Goal: Task Accomplishment & Management: Use online tool/utility

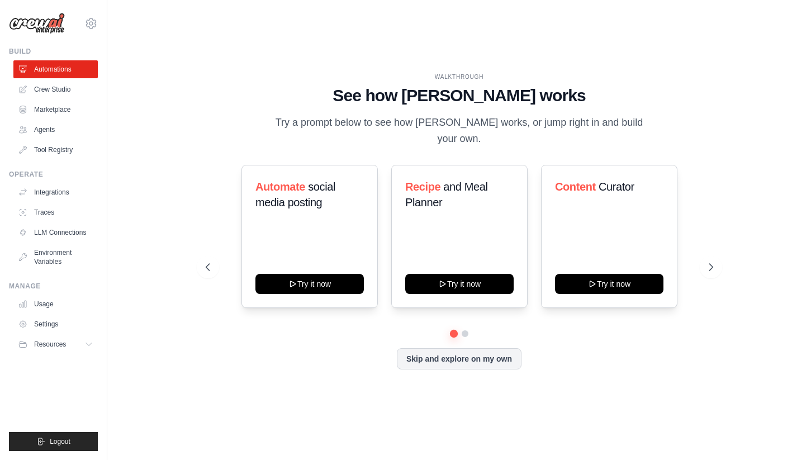
click at [529, 58] on div "WALKTHROUGH See how CrewAI works Try a prompt below to see how CrewAI works, or…" at bounding box center [459, 230] width 668 height 438
click at [485, 358] on button "Skip and explore on my own" at bounding box center [459, 357] width 125 height 21
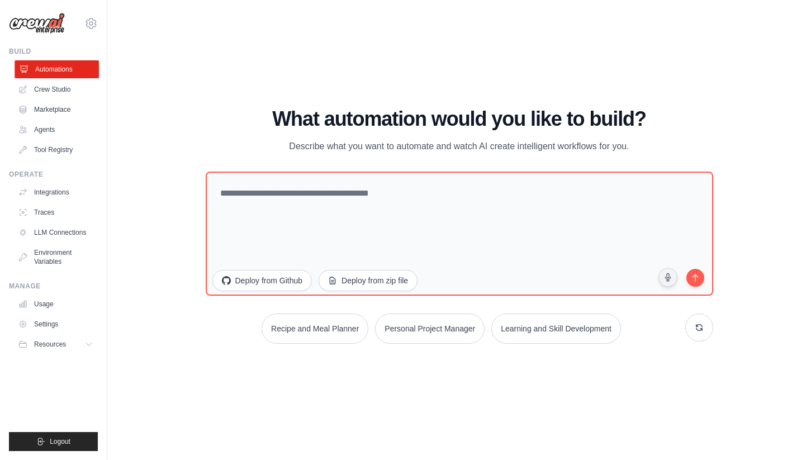
click at [57, 76] on link "Automations" at bounding box center [57, 69] width 84 height 18
click at [54, 96] on link "Crew Studio" at bounding box center [57, 90] width 84 height 18
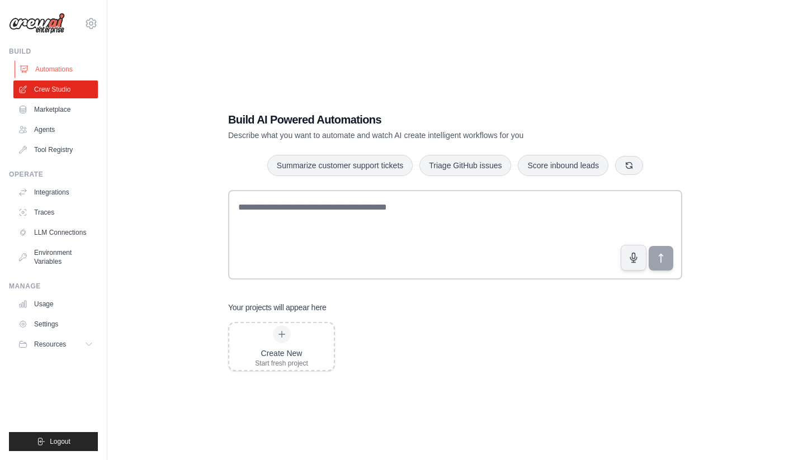
click at [55, 68] on link "Automations" at bounding box center [57, 69] width 84 height 18
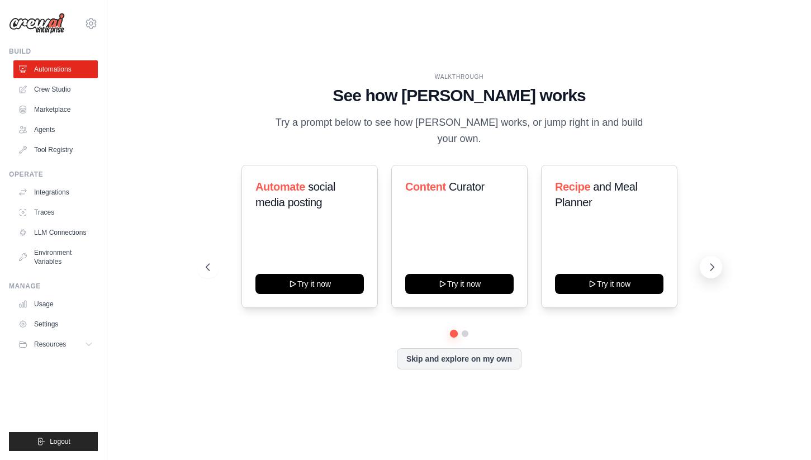
click at [702, 259] on button at bounding box center [711, 267] width 22 height 22
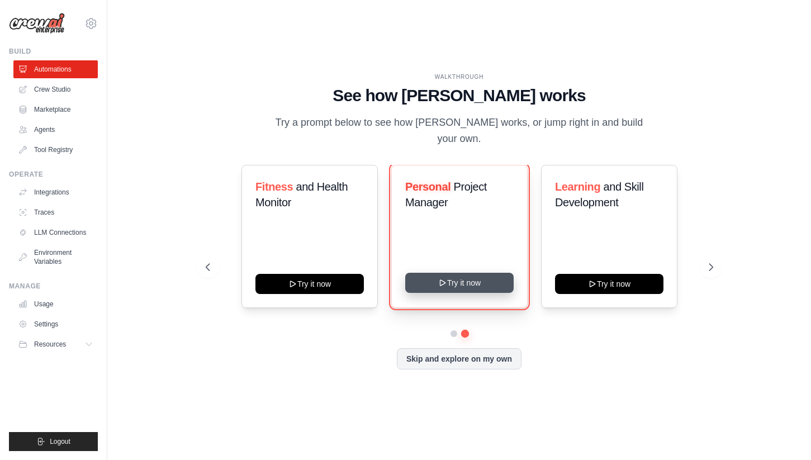
click at [492, 273] on button "Try it now" at bounding box center [459, 283] width 108 height 20
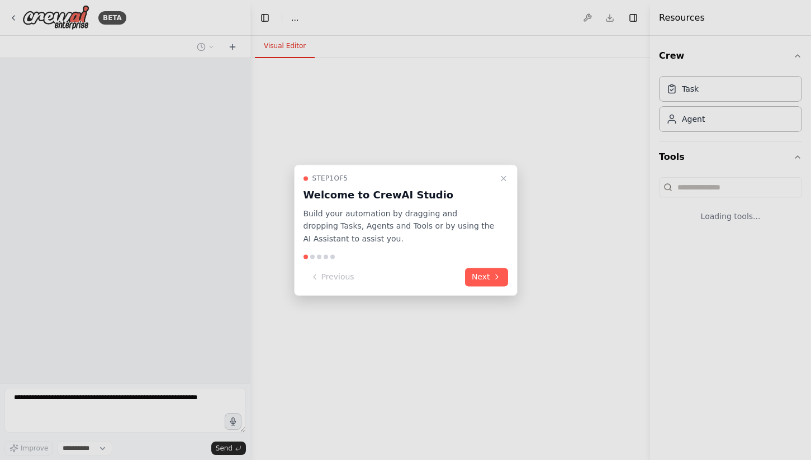
select select "****"
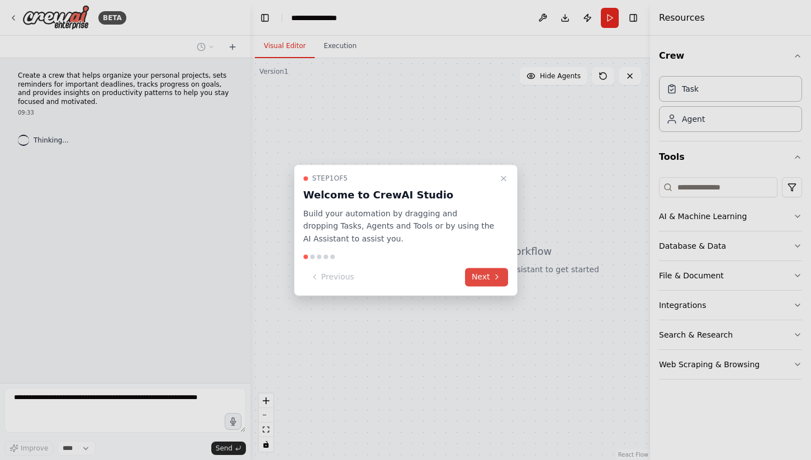
click at [493, 273] on icon at bounding box center [497, 277] width 9 height 9
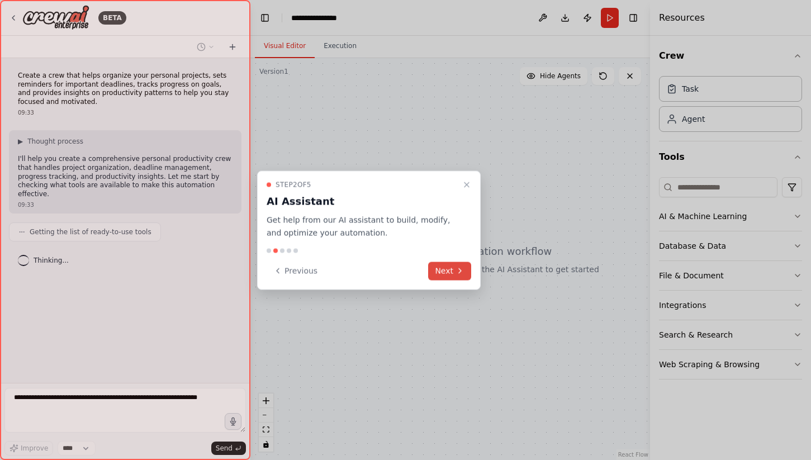
click at [462, 277] on button "Next" at bounding box center [449, 271] width 43 height 18
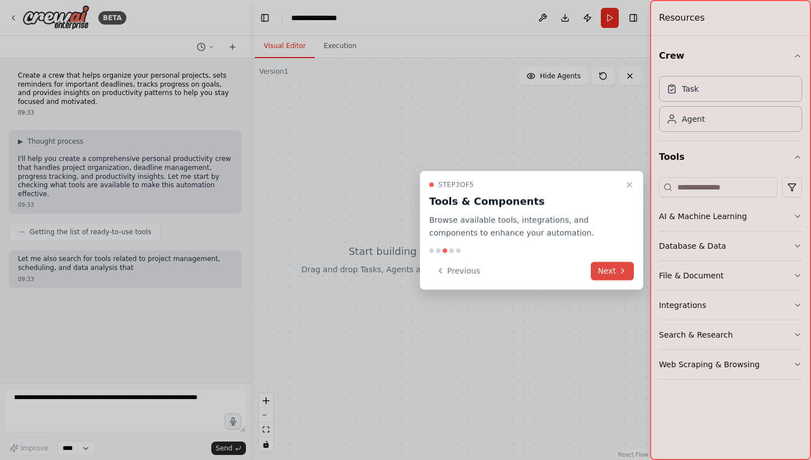
click at [622, 267] on icon at bounding box center [622, 271] width 9 height 9
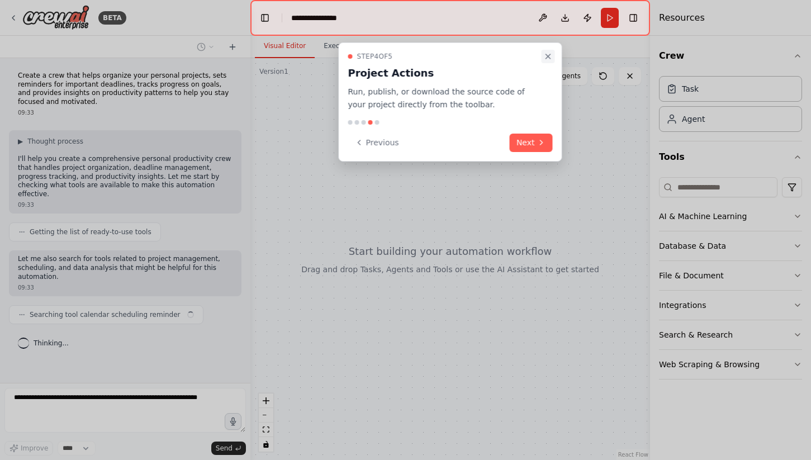
click at [550, 57] on icon "Close walkthrough" at bounding box center [548, 56] width 9 height 9
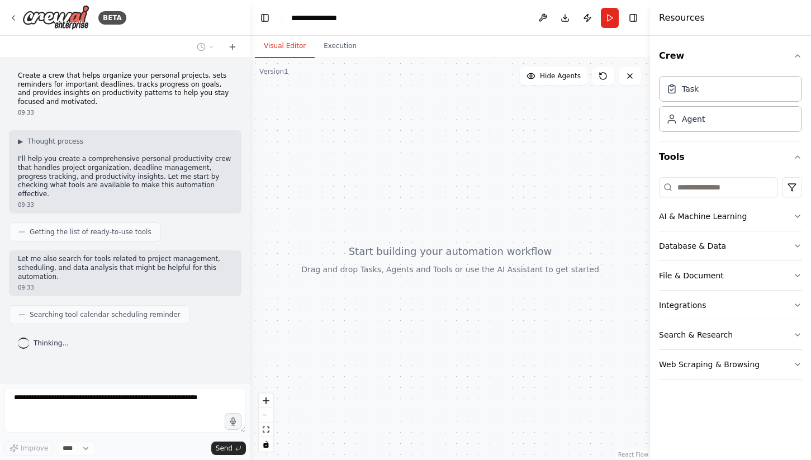
click at [472, 181] on div at bounding box center [450, 259] width 400 height 402
click at [467, 201] on div at bounding box center [450, 259] width 400 height 402
click at [689, 125] on div "Agent" at bounding box center [730, 119] width 143 height 26
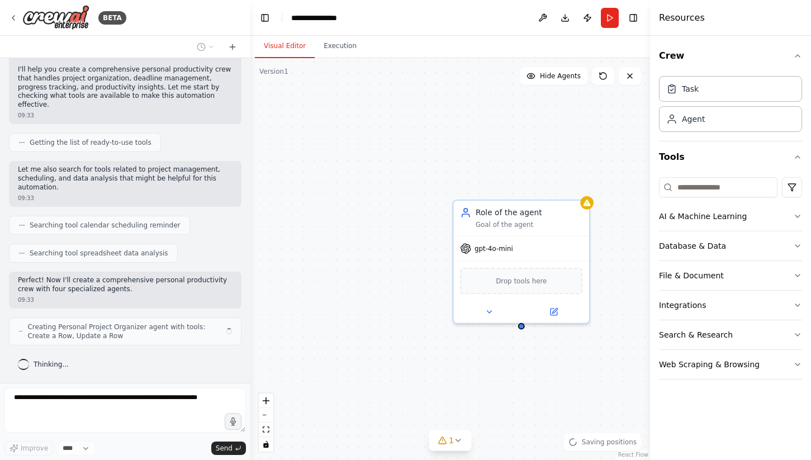
scroll to position [98, 0]
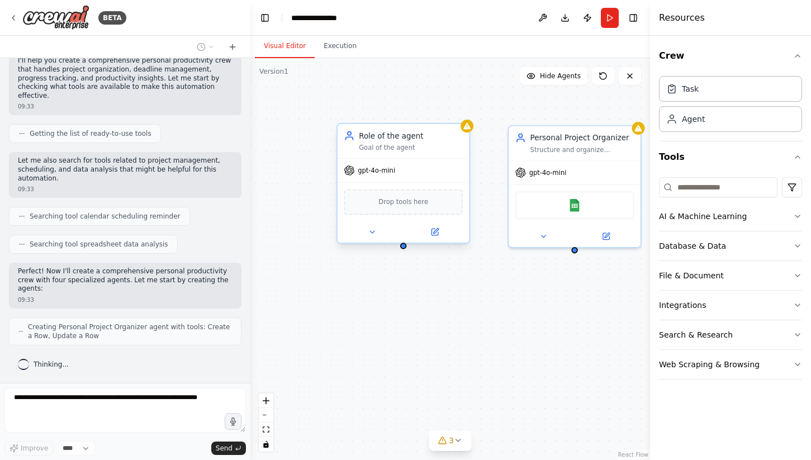
click at [451, 161] on div "gpt-4o-mini" at bounding box center [404, 170] width 132 height 23
click at [460, 113] on icon at bounding box center [460, 113] width 7 height 7
click at [437, 111] on button "Confirm" at bounding box center [429, 112] width 40 height 13
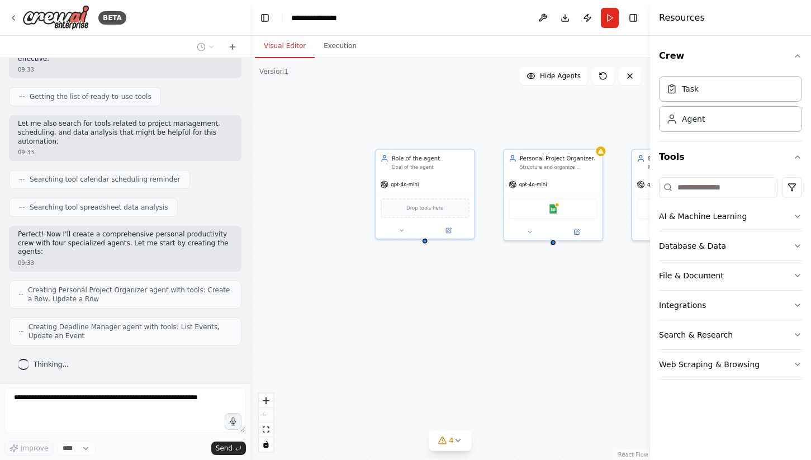
scroll to position [172, 0]
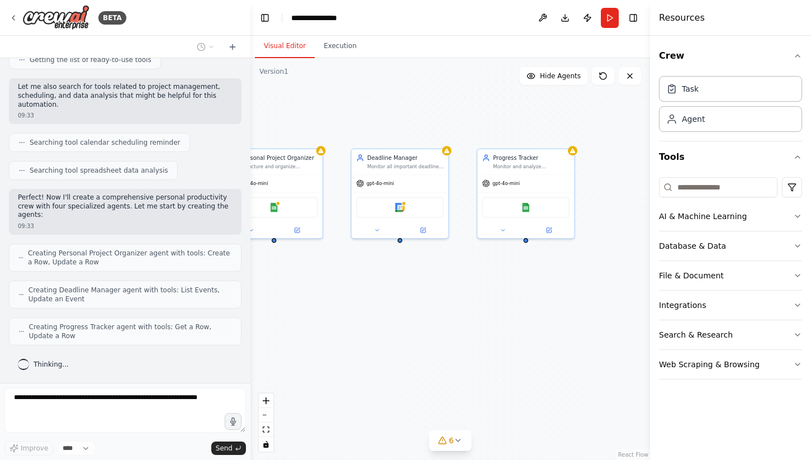
drag, startPoint x: 523, startPoint y: 328, endPoint x: 370, endPoint y: 327, distance: 152.7
click at [370, 327] on div "Personal Project Organizer Structure and organize {user_name}'s personal projec…" at bounding box center [450, 259] width 400 height 402
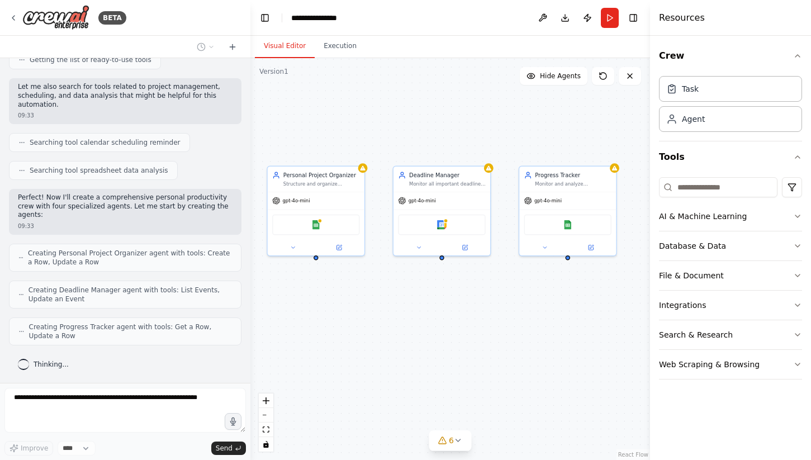
drag, startPoint x: 432, startPoint y: 303, endPoint x: 474, endPoint y: 320, distance: 45.9
click at [474, 320] on div "Personal Project Organizer Structure and organize {user_name}'s personal projec…" at bounding box center [450, 259] width 400 height 402
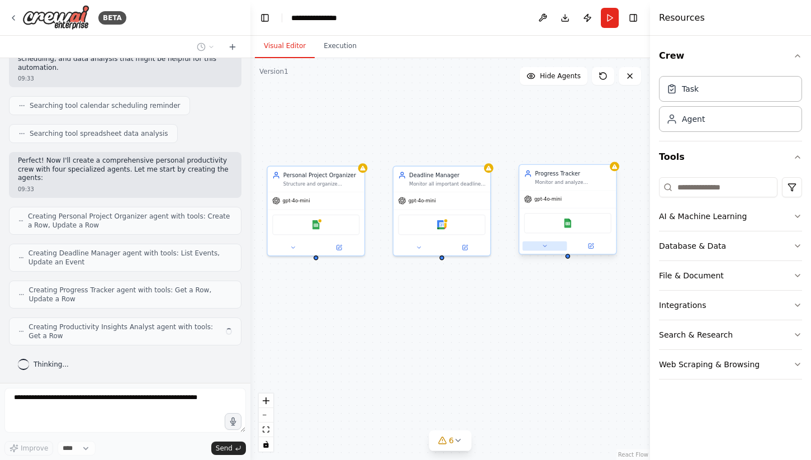
click at [547, 247] on icon at bounding box center [545, 246] width 6 height 6
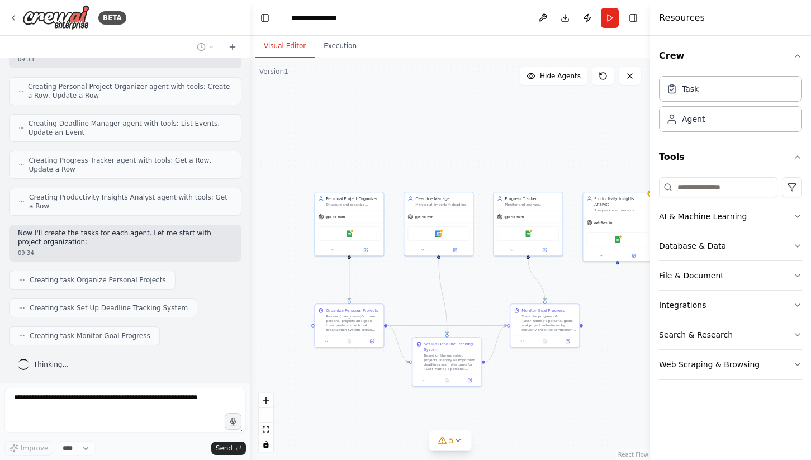
scroll to position [367, 0]
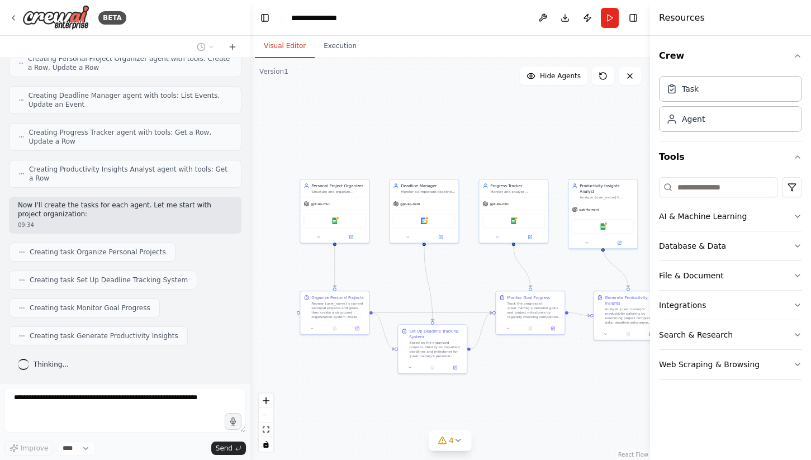
drag, startPoint x: 512, startPoint y: 127, endPoint x: 497, endPoint y: 114, distance: 19.4
click at [497, 114] on div ".deletable-edge-delete-btn { width: 20px; height: 20px; border: 0px solid #ffff…" at bounding box center [450, 259] width 400 height 402
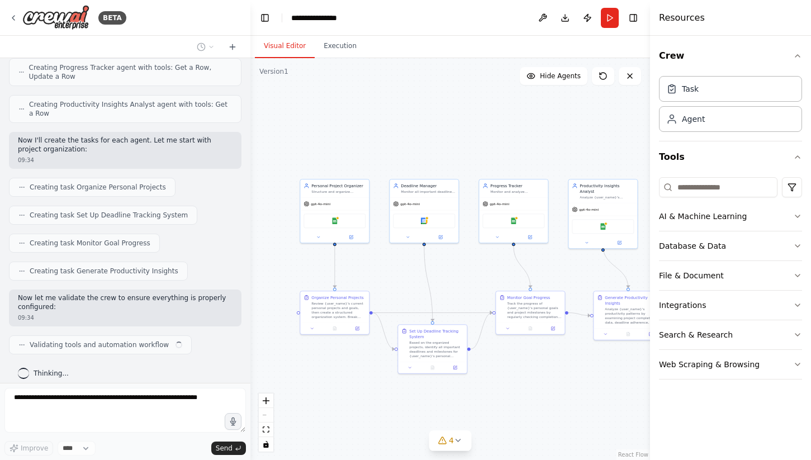
scroll to position [441, 0]
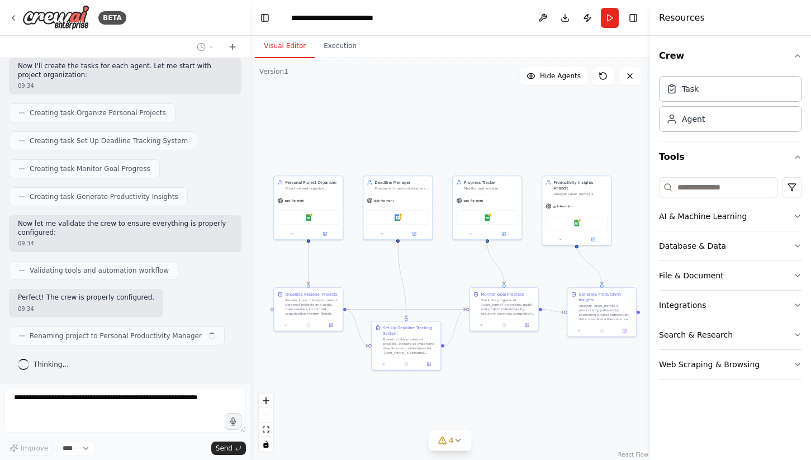
drag, startPoint x: 535, startPoint y: 131, endPoint x: 508, endPoint y: 127, distance: 26.5
click at [508, 127] on div ".deletable-edge-delete-btn { width: 20px; height: 20px; border: 0px solid #ffff…" at bounding box center [450, 259] width 400 height 402
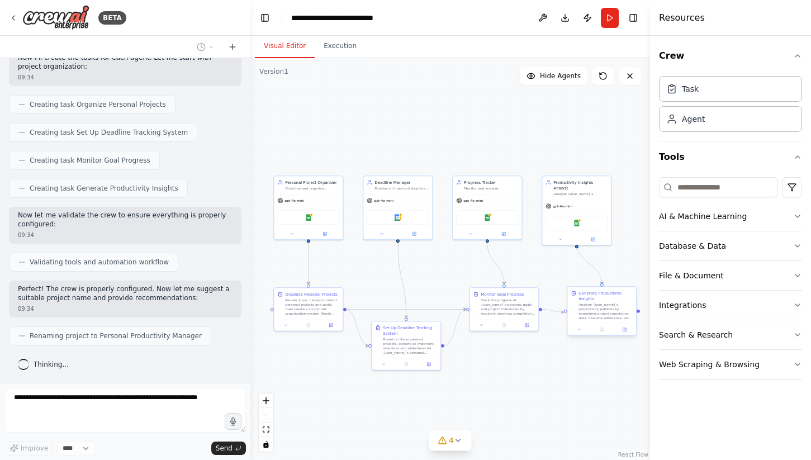
click at [607, 306] on div "Analyze {user_name}'s productivity patterns by examining project completion dat…" at bounding box center [606, 312] width 54 height 18
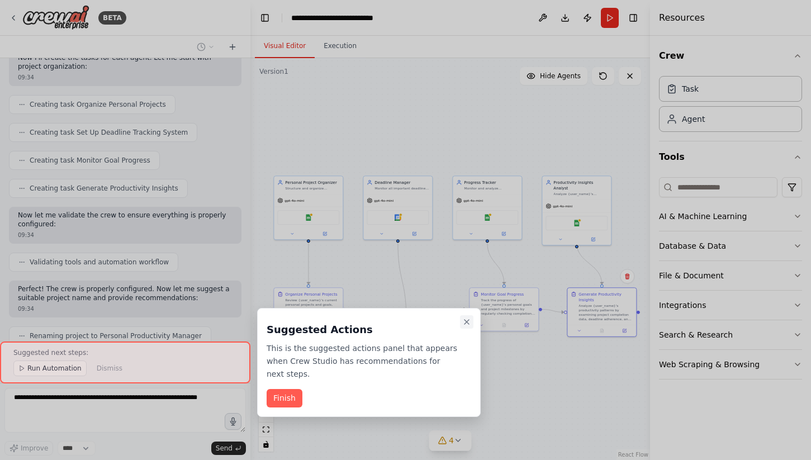
click at [469, 320] on icon "Close walkthrough" at bounding box center [466, 322] width 9 height 9
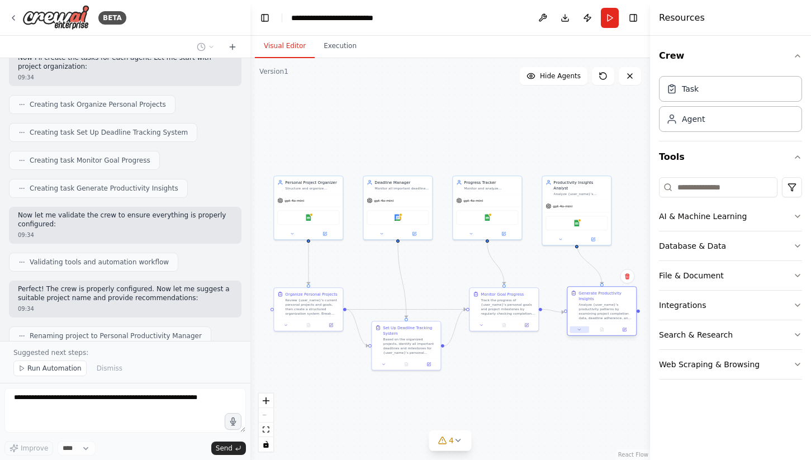
click at [576, 330] on button at bounding box center [579, 330] width 19 height 7
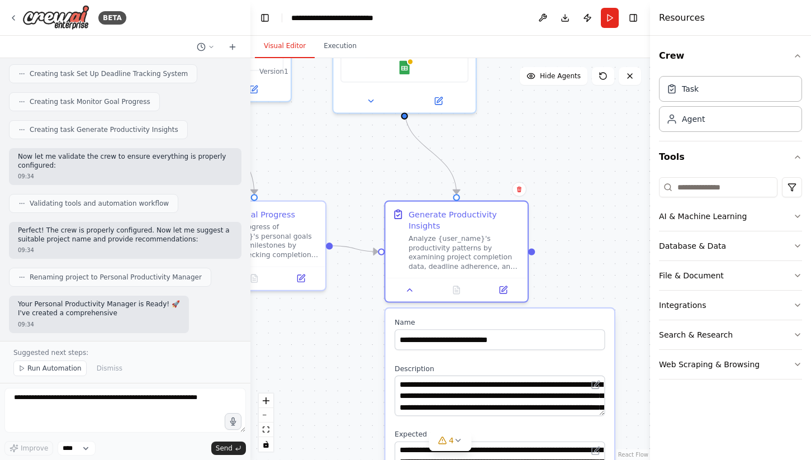
drag, startPoint x: 628, startPoint y: 253, endPoint x: 473, endPoint y: 117, distance: 206.5
click at [473, 117] on div ".deletable-edge-delete-btn { width: 20px; height: 20px; border: 0px solid #ffff…" at bounding box center [450, 259] width 400 height 402
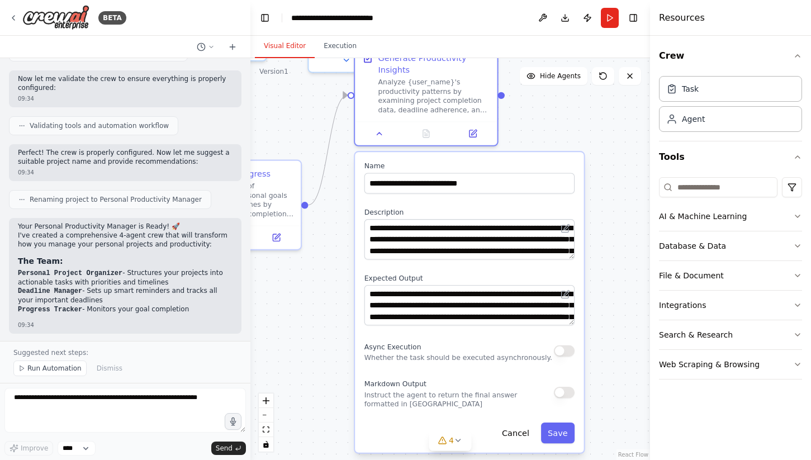
drag, startPoint x: 564, startPoint y: 311, endPoint x: 564, endPoint y: 198, distance: 112.9
click at [564, 198] on div "**********" at bounding box center [469, 302] width 229 height 301
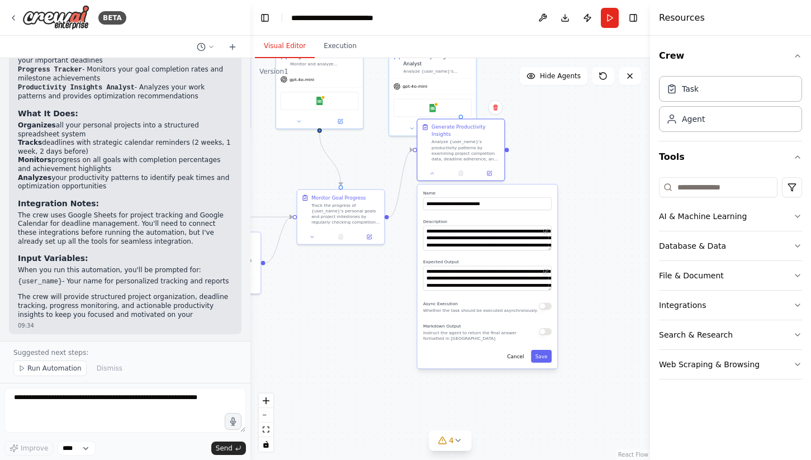
scroll to position [900, 0]
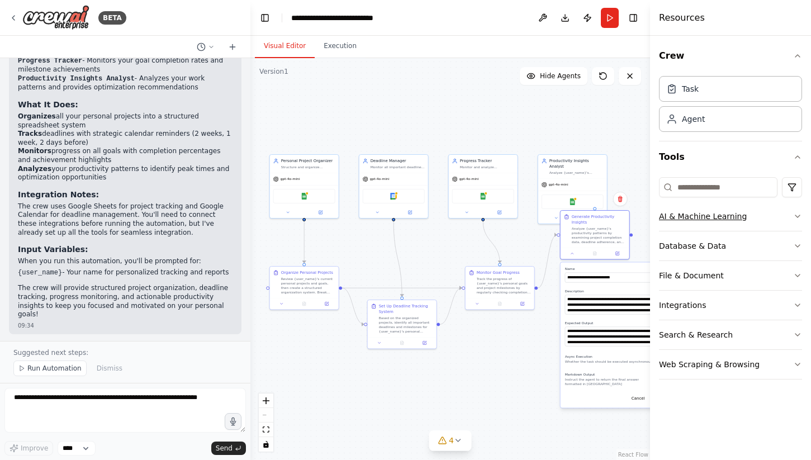
drag, startPoint x: 558, startPoint y: 137, endPoint x: 682, endPoint y: 204, distance: 141.1
click at [682, 204] on div "BETA Create a crew that helps organize your personal projects, sets reminders f…" at bounding box center [405, 230] width 811 height 460
click at [296, 165] on div "Structure and organize {user_name}'s personal projects by breaking them down in…" at bounding box center [308, 166] width 54 height 4
click at [301, 197] on img at bounding box center [304, 195] width 7 height 7
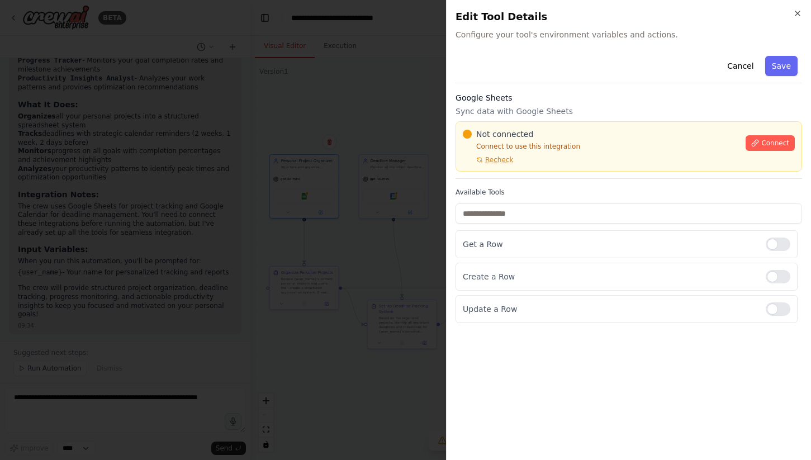
click at [344, 121] on div at bounding box center [405, 230] width 811 height 460
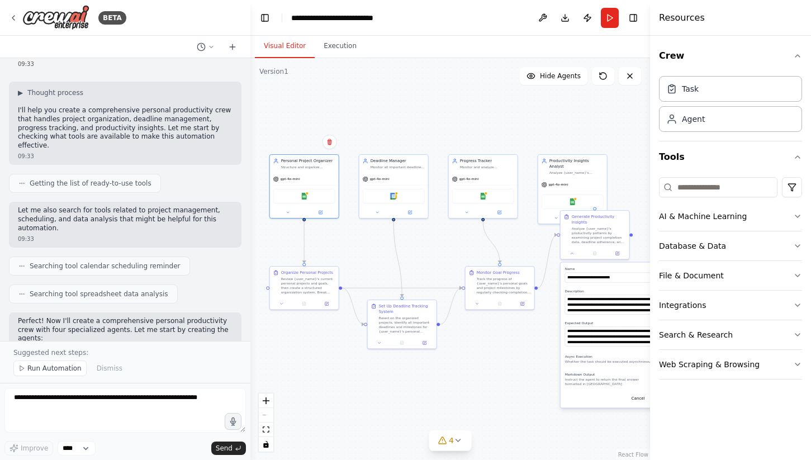
scroll to position [48, 0]
click at [617, 14] on button "Run" at bounding box center [610, 18] width 18 height 20
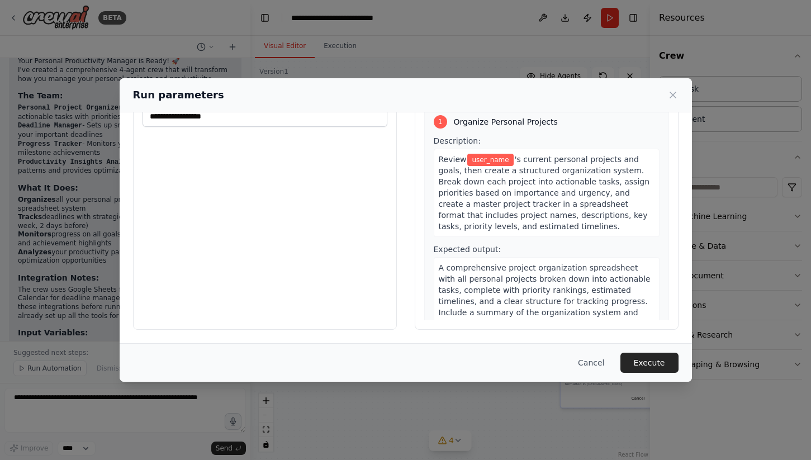
scroll to position [0, 0]
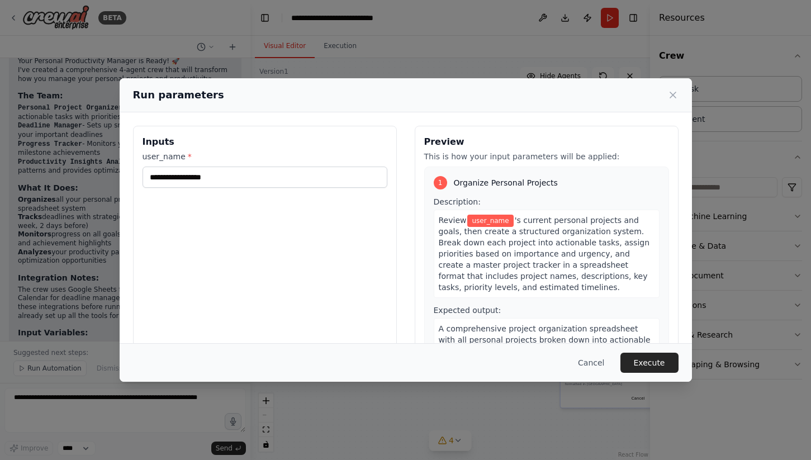
click at [237, 199] on div "Inputs user_name *" at bounding box center [265, 258] width 264 height 265
click at [237, 181] on input "user_name *" at bounding box center [265, 177] width 245 height 21
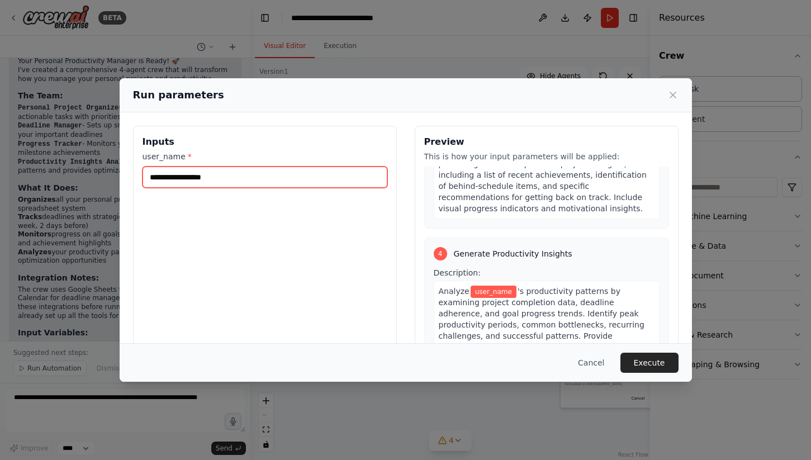
scroll to position [726, 0]
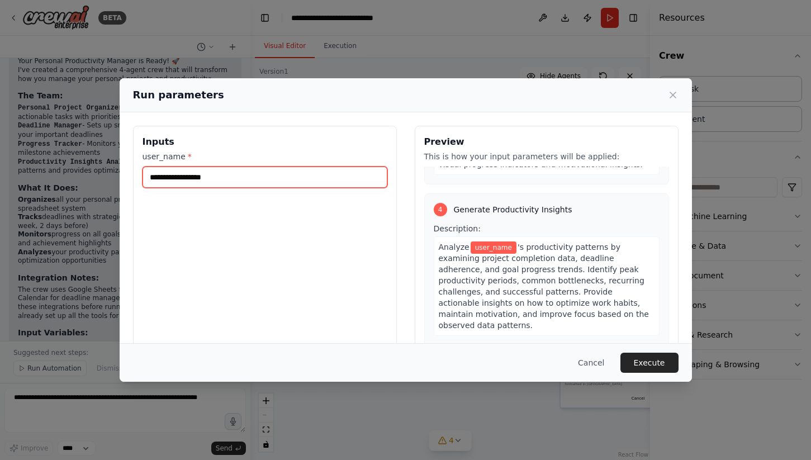
click at [291, 183] on input "user_name *" at bounding box center [265, 177] width 245 height 21
type input "*"
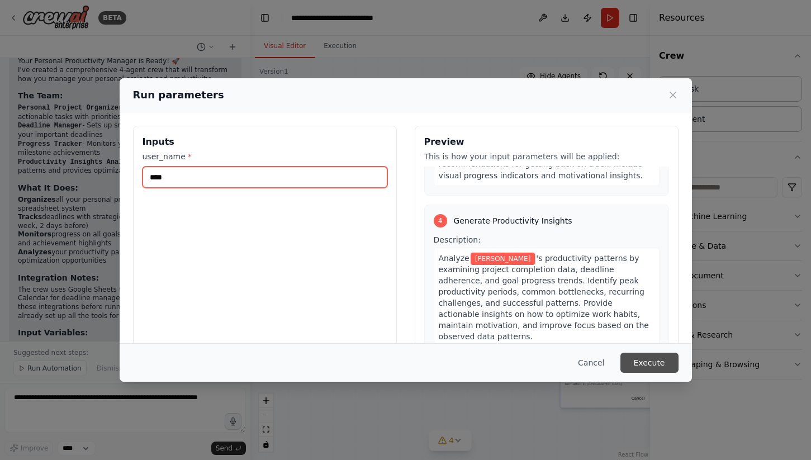
type input "****"
click at [668, 367] on button "Execute" at bounding box center [650, 363] width 58 height 20
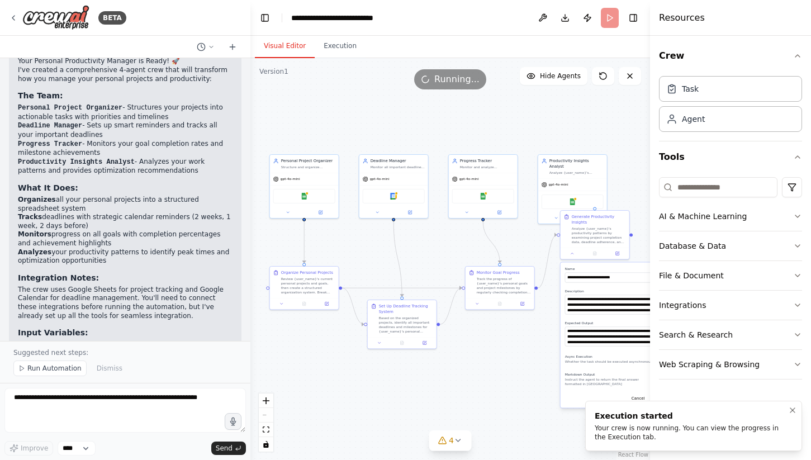
click at [659, 437] on div "Your crew is now running. You can view the progress in the Execution tab." at bounding box center [691, 433] width 193 height 18
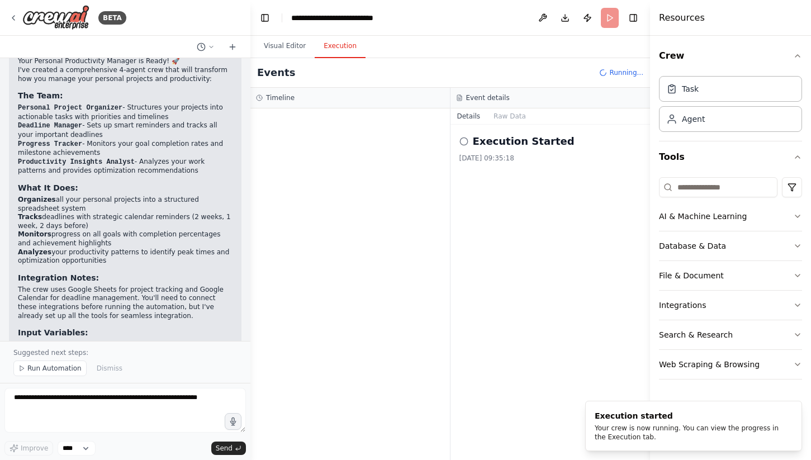
click at [332, 42] on button "Execution" at bounding box center [340, 46] width 51 height 23
click at [495, 150] on div "Execution Started 03/09/2025, 09:35:18" at bounding box center [551, 148] width 182 height 29
click at [507, 123] on button "Raw Data" at bounding box center [510, 116] width 46 height 16
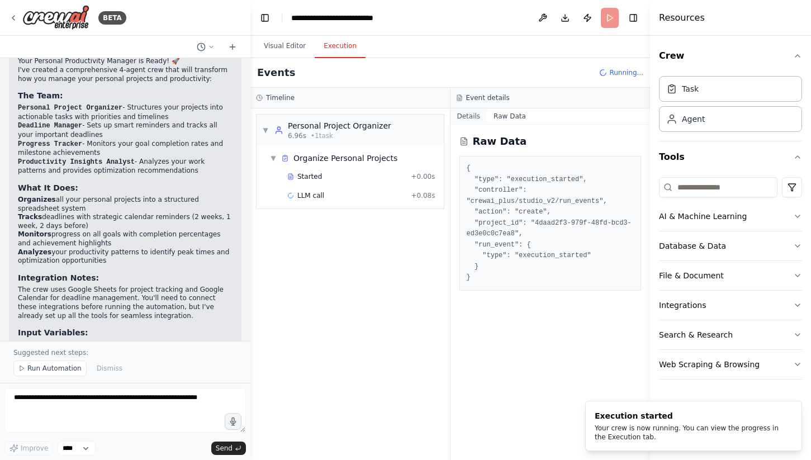
click at [469, 120] on button "Details" at bounding box center [469, 116] width 37 height 16
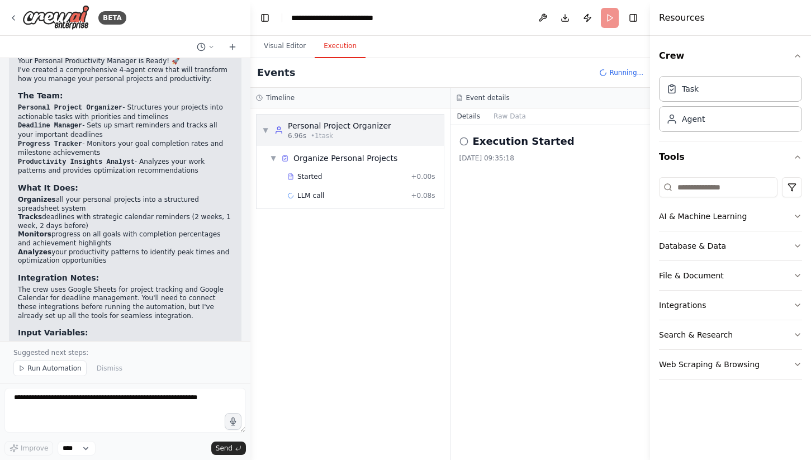
click at [362, 133] on div "6.96s • 1 task" at bounding box center [339, 135] width 103 height 9
click at [341, 179] on div "Started" at bounding box center [346, 176] width 119 height 9
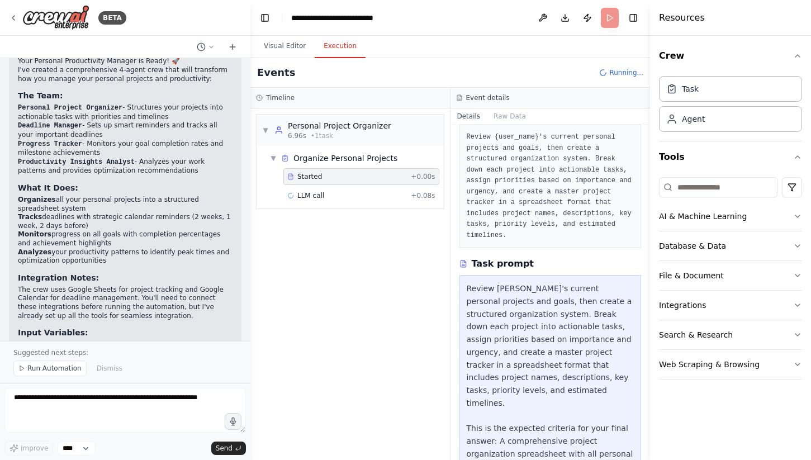
scroll to position [177, 0]
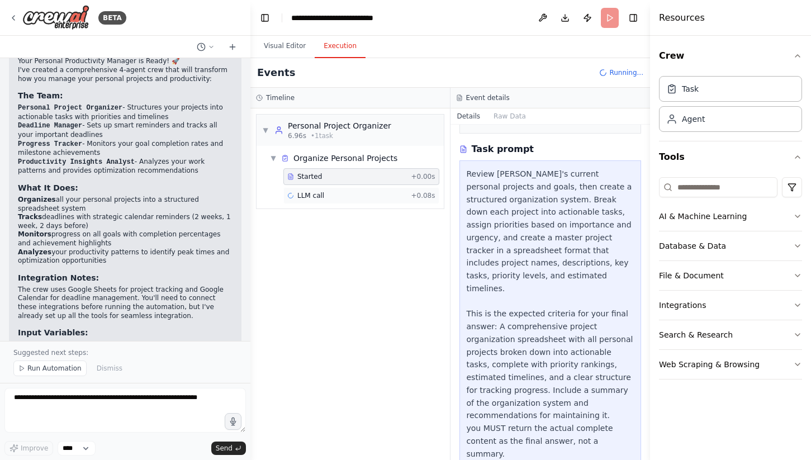
click at [361, 196] on div "LLM call + 0.08s" at bounding box center [361, 195] width 148 height 9
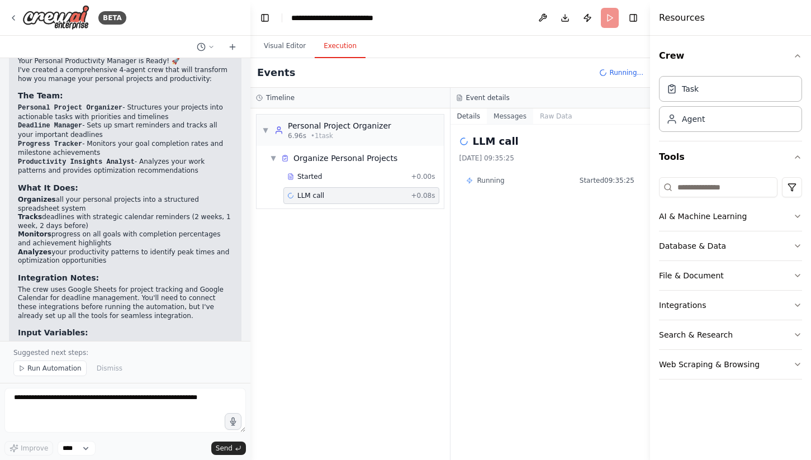
click at [509, 116] on button "Messages" at bounding box center [510, 116] width 46 height 16
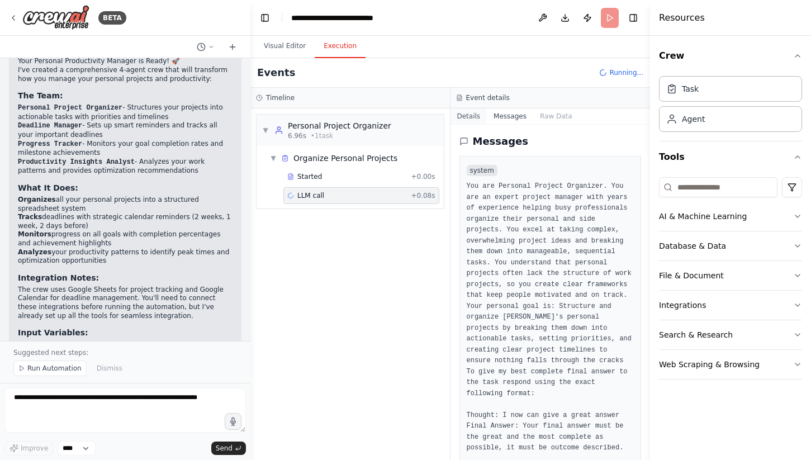
click at [472, 116] on button "Details" at bounding box center [469, 116] width 37 height 16
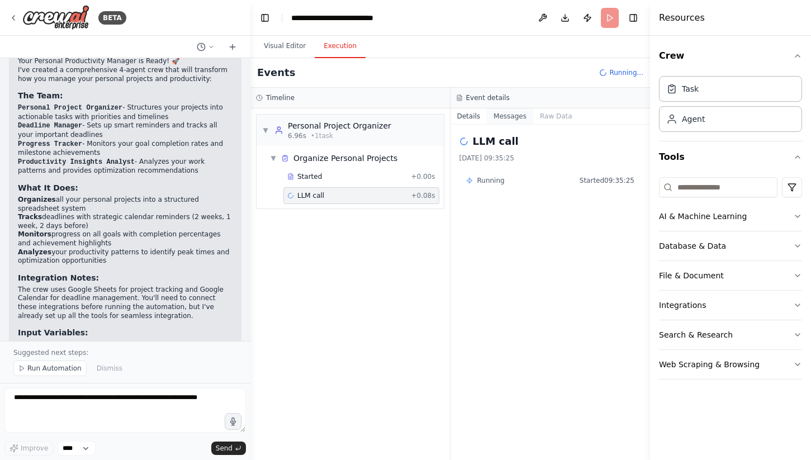
click at [502, 118] on button "Messages" at bounding box center [510, 116] width 46 height 16
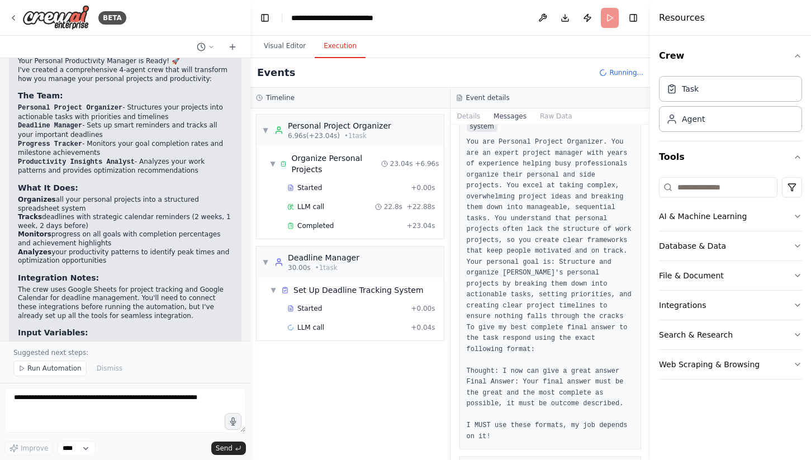
scroll to position [0, 0]
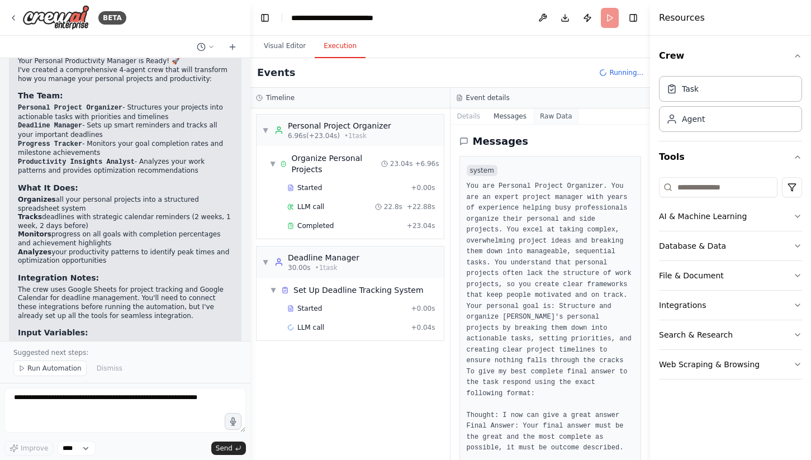
click at [556, 118] on button "Raw Data" at bounding box center [556, 116] width 46 height 16
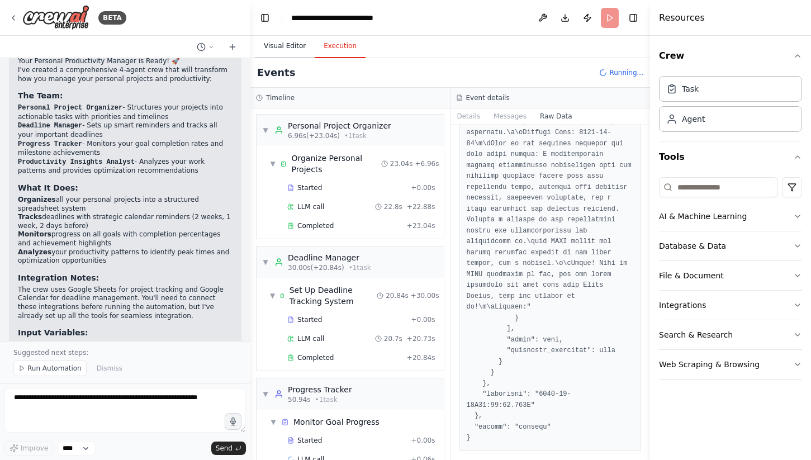
click at [277, 48] on button "Visual Editor" at bounding box center [285, 46] width 60 height 23
